Goal: Transaction & Acquisition: Book appointment/travel/reservation

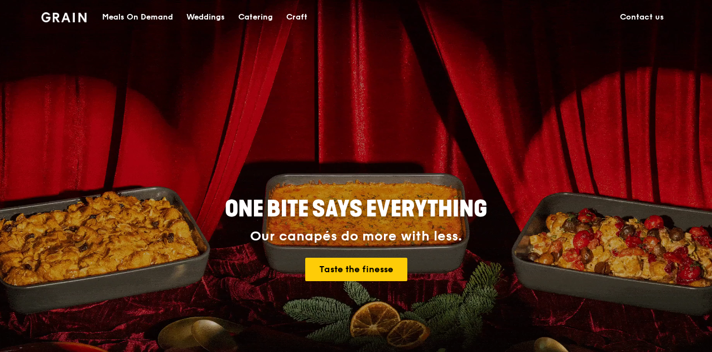
click at [436, 172] on div "ONE BITE SAYS EVERYTHING Our canapés do more with less. Taste the finesse" at bounding box center [356, 239] width 554 height 413
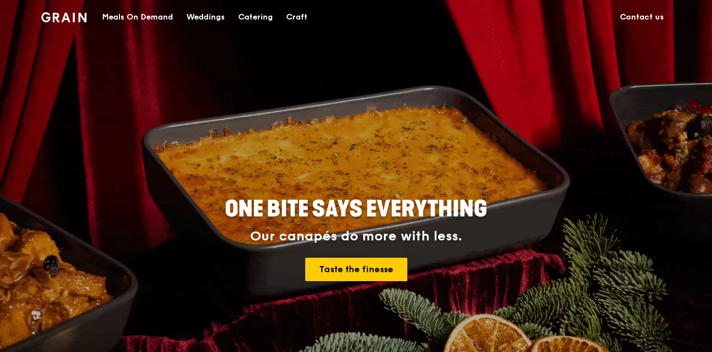
click at [251, 19] on div "Catering" at bounding box center [255, 17] width 35 height 33
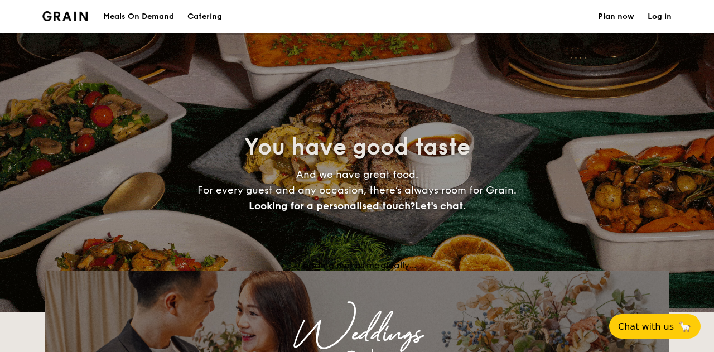
select select
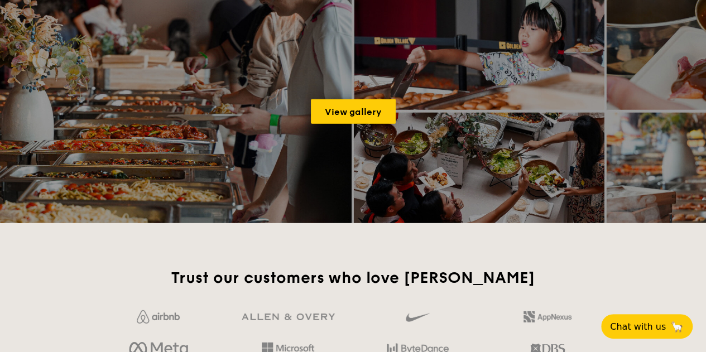
scroll to position [1507, 0]
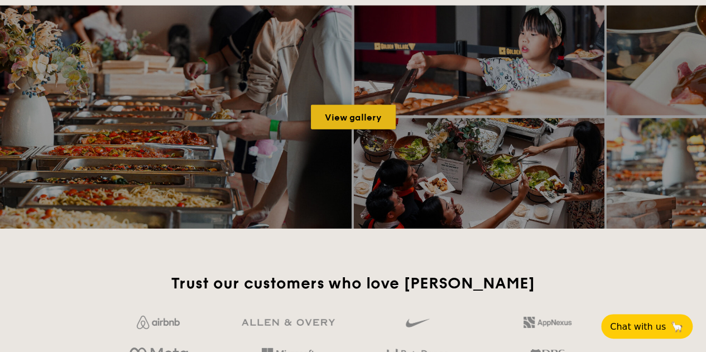
click at [343, 119] on link "View gallery" at bounding box center [353, 117] width 85 height 25
